Goal: Find contact information: Obtain details needed to contact an individual or organization

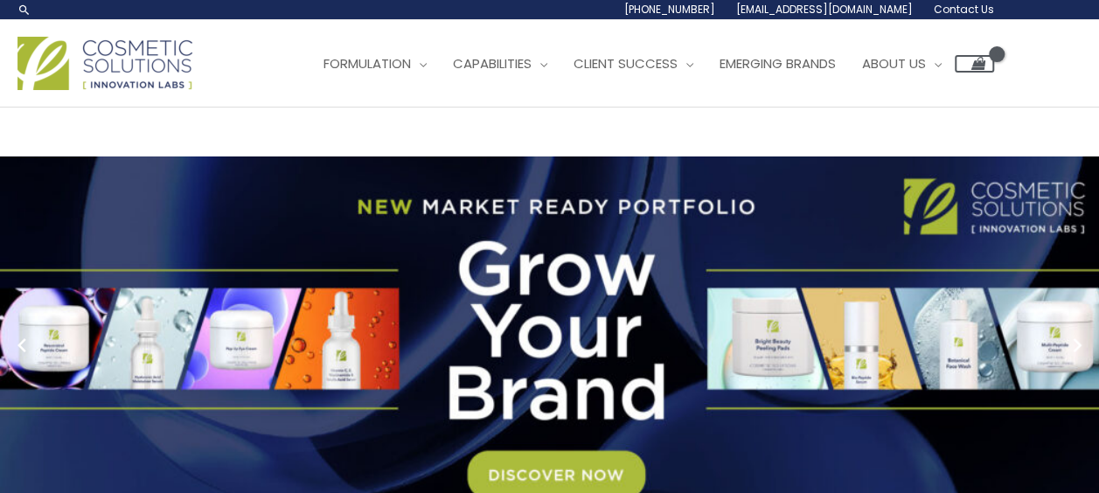
drag, startPoint x: 866, startPoint y: 158, endPoint x: 990, endPoint y: 170, distance: 124.7
click at [0, 0] on li "[PHONE_NUMBER]" at bounding box center [0, 0] width 0 height 0
copy span "[PHONE_NUMBER]"
click at [0, 0] on link "Contact Us" at bounding box center [0, 0] width 0 height 0
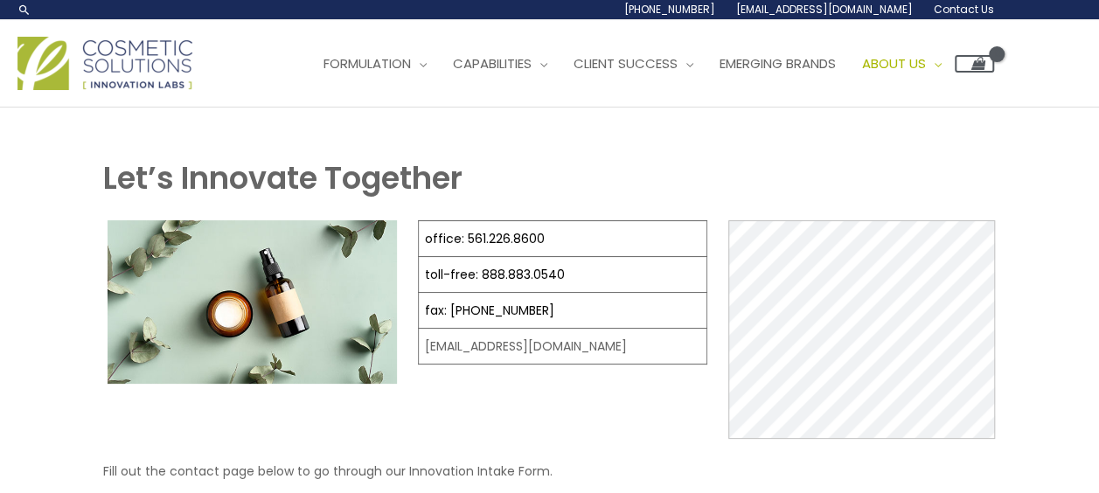
click at [0, 0] on span "Contact Us" at bounding box center [0, 0] width 0 height 0
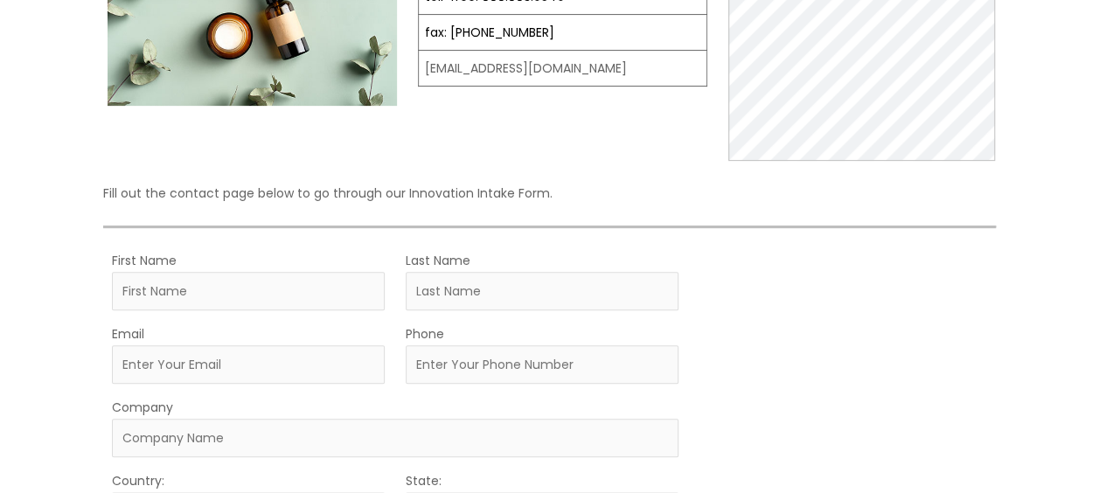
scroll to position [525, 0]
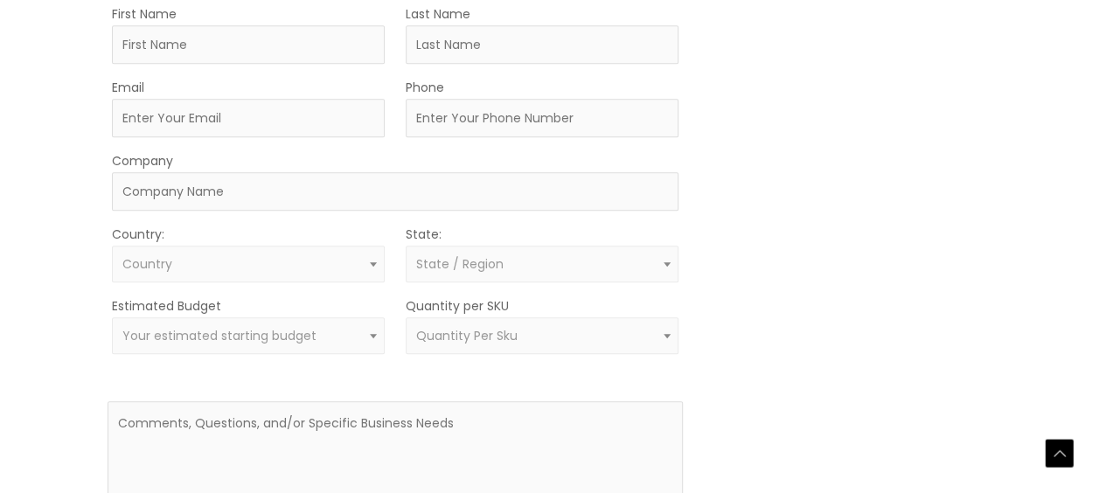
drag, startPoint x: 577, startPoint y: 250, endPoint x: 420, endPoint y: 246, distance: 157.4
copy link "office: 561.226.8600"
drag, startPoint x: 600, startPoint y: 275, endPoint x: 415, endPoint y: 236, distance: 188.6
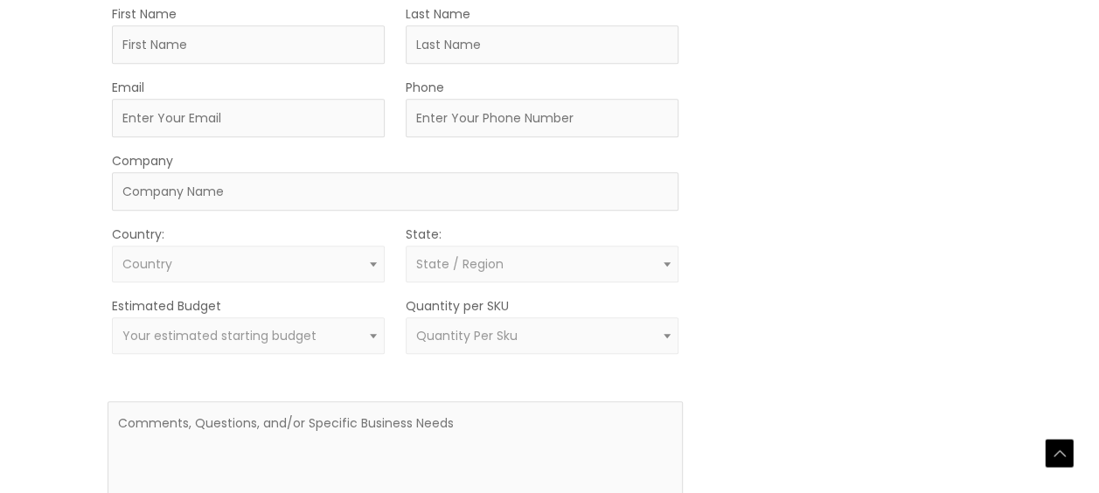
copy tbody "office: 561.226.8600 toll-free: 888.883.0540"
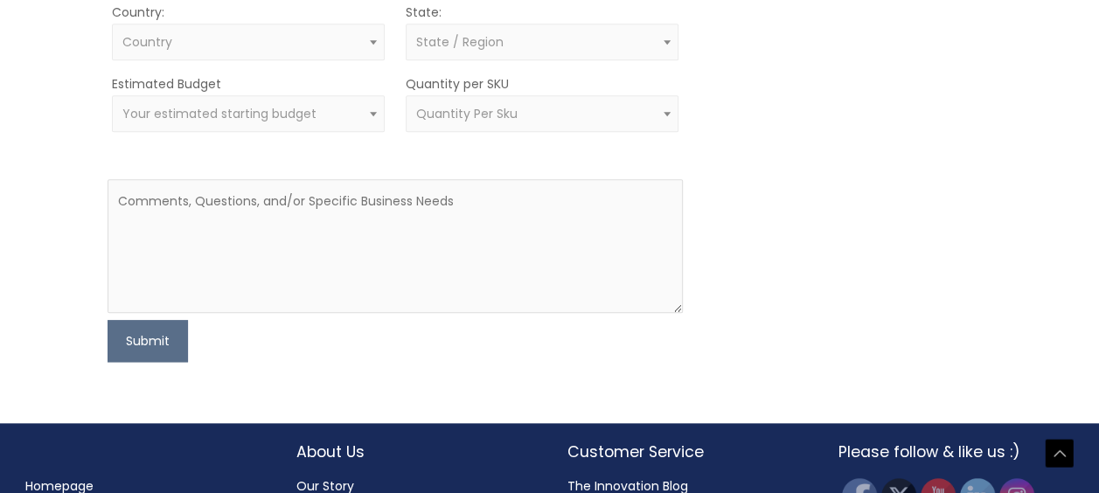
scroll to position [659, 0]
